Goal: Navigation & Orientation: Find specific page/section

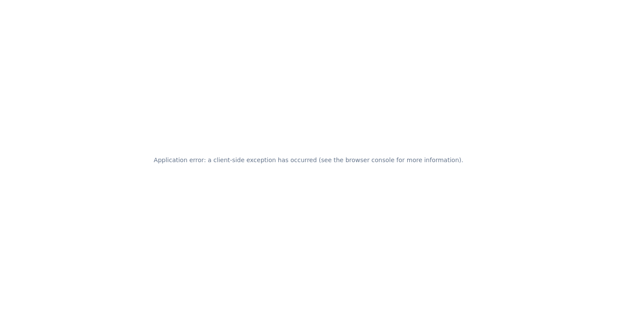
click at [240, 84] on div "Application error: a client-side exception has occurred (see the browser consol…" at bounding box center [308, 160] width 617 height 320
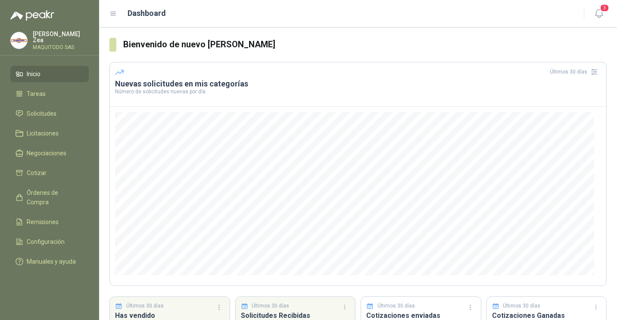
click at [45, 45] on p "MAQUITODO SAS" at bounding box center [61, 47] width 56 height 5
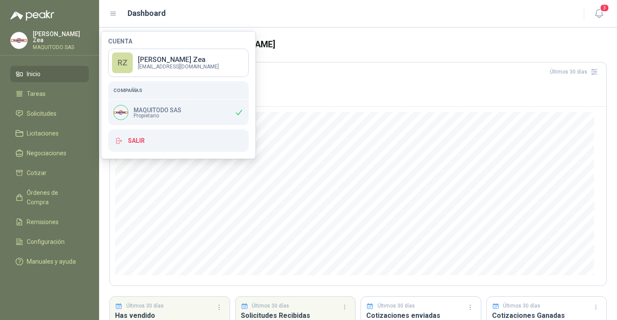
click at [588, 37] on section "Bienvenido de nuevo [PERSON_NAME] Últimos 30 días Nuevas solicitudes en mis cat…" at bounding box center [358, 208] width 518 height 360
